Goal: Information Seeking & Learning: Find specific fact

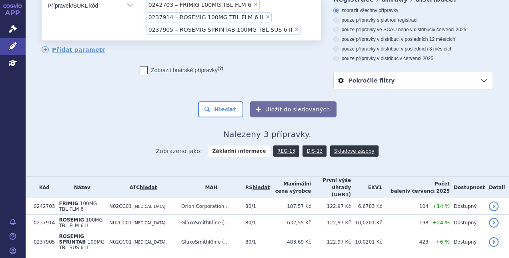
scroll to position [62, 0]
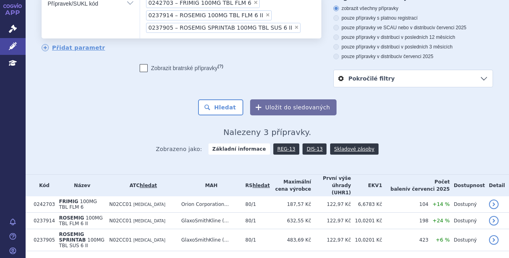
click at [138, 127] on h2 "Nalezeny 3 přípravky." at bounding box center [267, 132] width 451 height 10
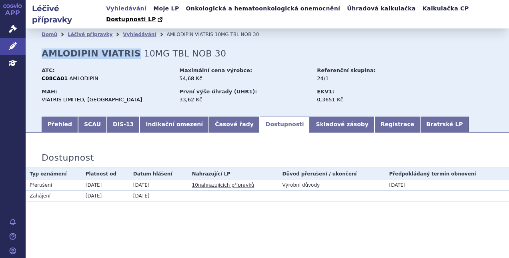
drag, startPoint x: 44, startPoint y: 46, endPoint x: 129, endPoint y: 43, distance: 85.3
click at [129, 48] on h2 "AMLODIPIN VIATRIS 10MG TBL NOB 30" at bounding box center [134, 53] width 185 height 10
copy strong "AMLODIPIN VIATRIS"
click at [8, 46] on link "Léčivé přípravky" at bounding box center [13, 46] width 26 height 17
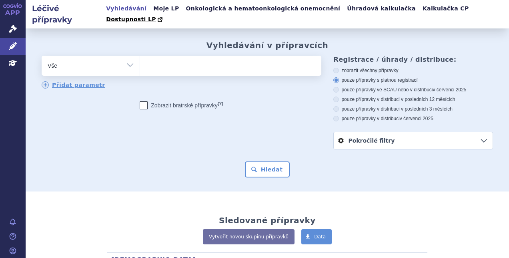
type input "AMLODIPIN VIATRIS"
select select "AMLODIPIN VIATRIS"
click at [271, 161] on button "Hledat" at bounding box center [267, 169] width 45 height 16
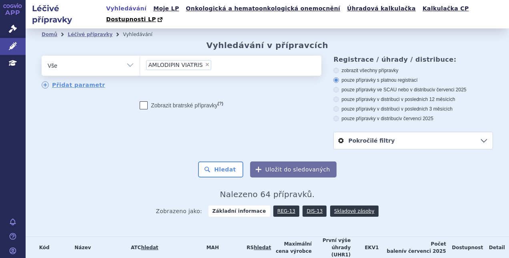
click at [354, 96] on label "pouze přípravky v distribuci v posledních 12 měsících" at bounding box center [413, 99] width 160 height 6
click at [339, 98] on input "pouze přípravky v distribuci v posledních 12 měsících" at bounding box center [336, 100] width 5 height 5
radio input "true"
click at [229, 162] on button "Hledat" at bounding box center [220, 169] width 45 height 16
